Goal: Check status: Check status

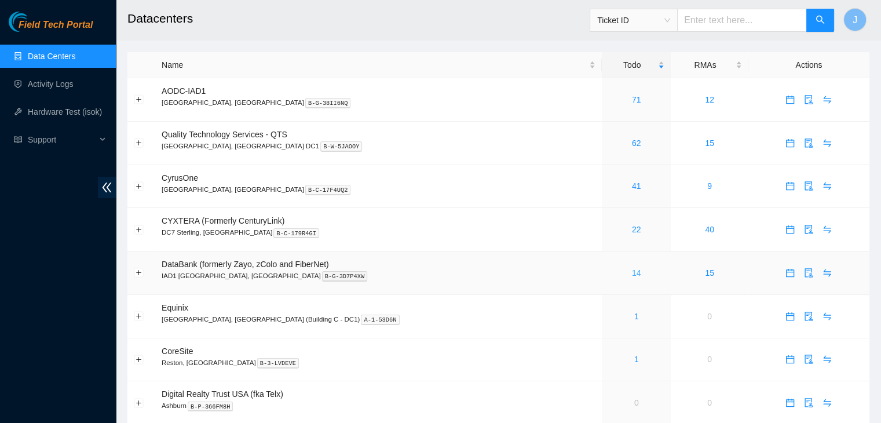
click at [632, 274] on link "14" at bounding box center [636, 272] width 9 height 9
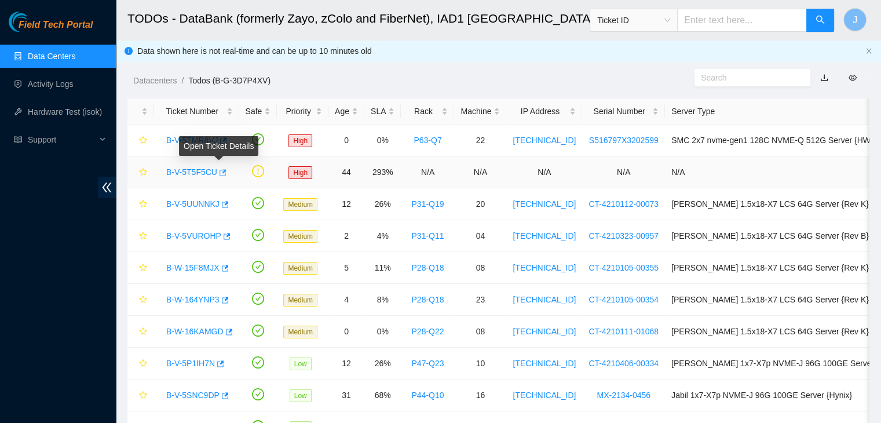
click at [219, 172] on icon "button" at bounding box center [222, 173] width 8 height 8
click at [440, 110] on div "Rack" at bounding box center [427, 111] width 41 height 13
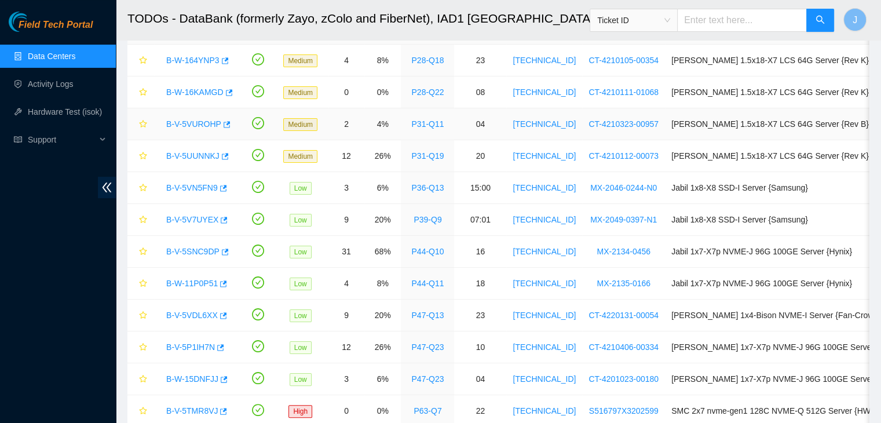
scroll to position [175, 0]
click at [221, 249] on icon "button" at bounding box center [224, 253] width 8 height 8
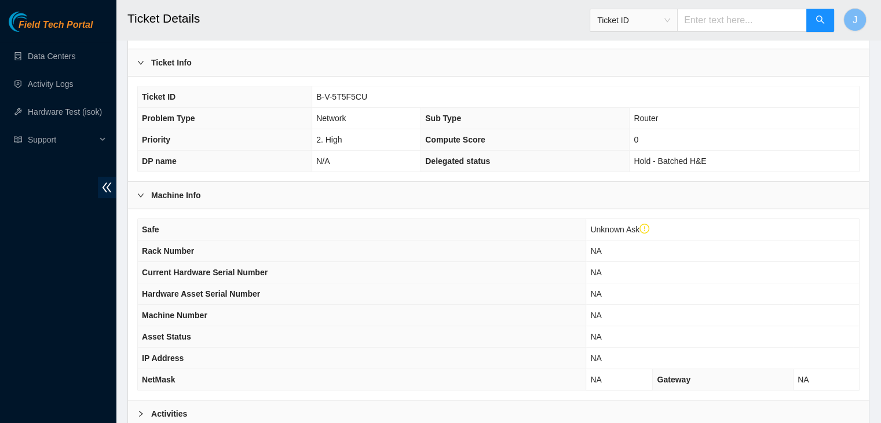
scroll to position [344, 0]
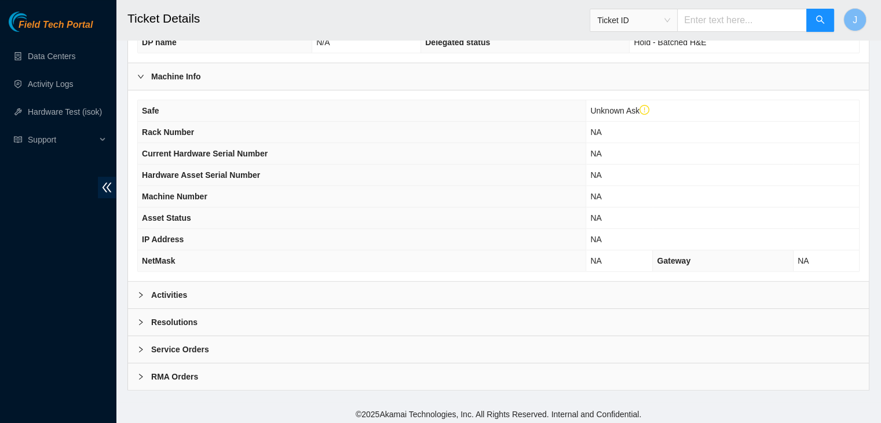
click at [332, 294] on div "Activities" at bounding box center [498, 295] width 741 height 27
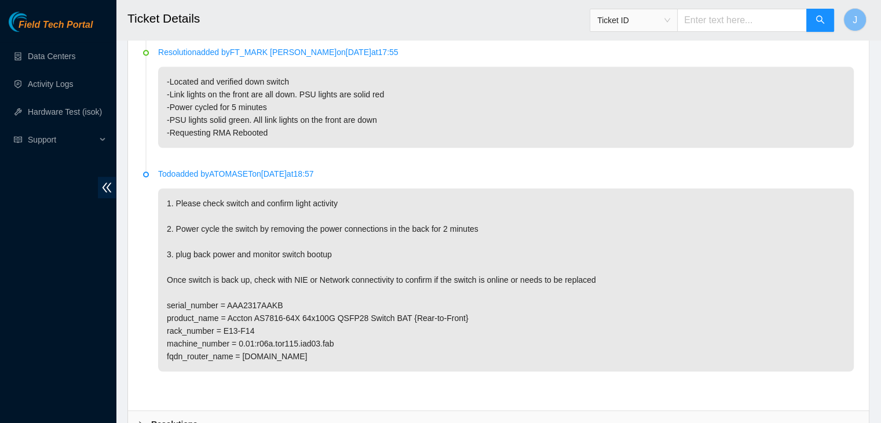
scroll to position [841, 0]
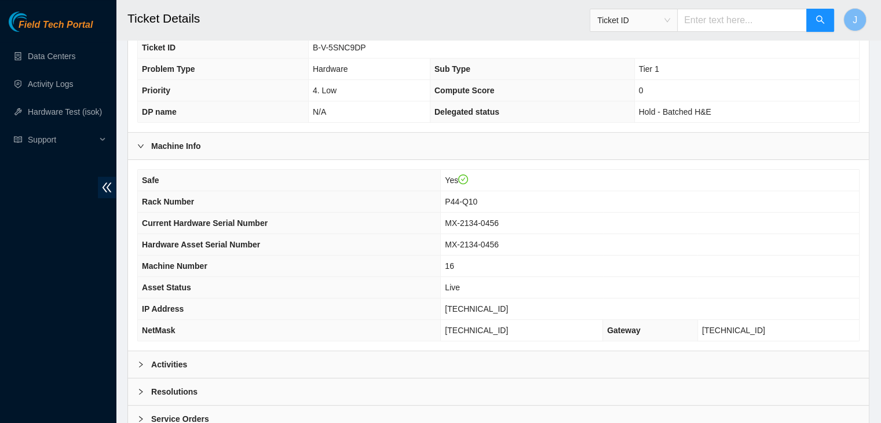
scroll to position [253, 0]
click at [470, 352] on div "Activities" at bounding box center [498, 364] width 741 height 27
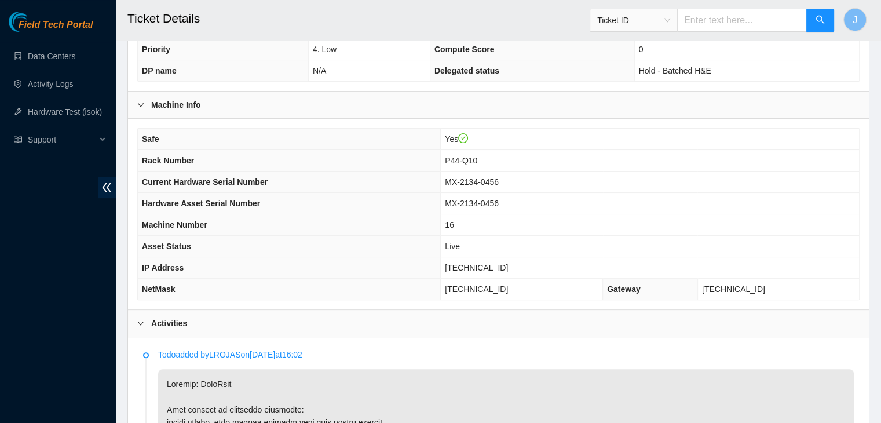
scroll to position [294, 0]
